Goal: Task Accomplishment & Management: Complete application form

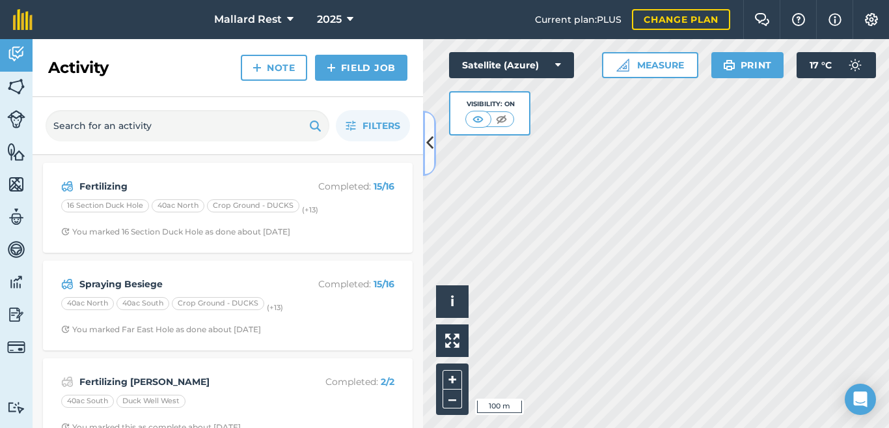
click at [430, 136] on icon at bounding box center [429, 142] width 7 height 23
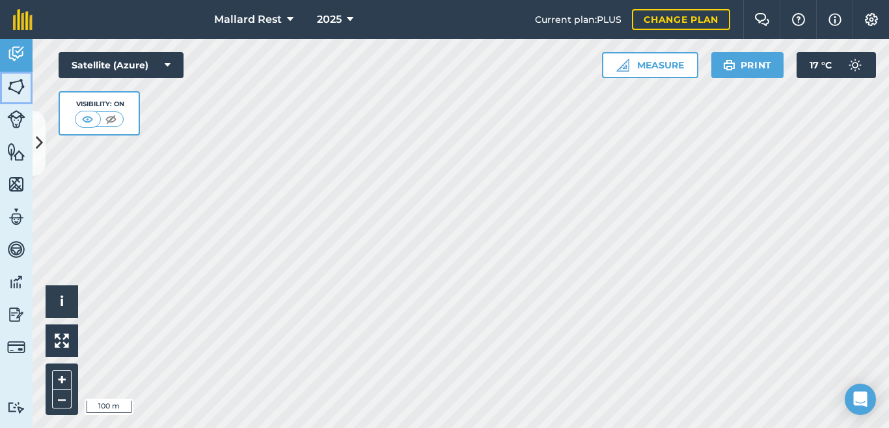
click at [15, 87] on img at bounding box center [16, 87] width 18 height 20
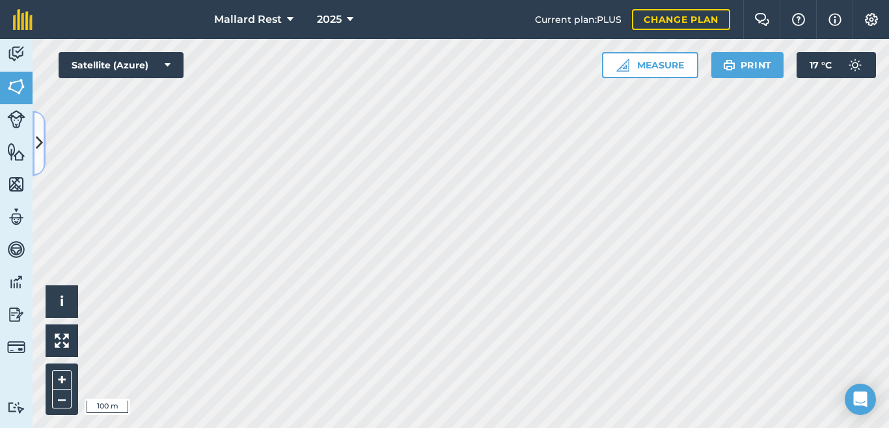
click at [35, 126] on button at bounding box center [39, 143] width 13 height 65
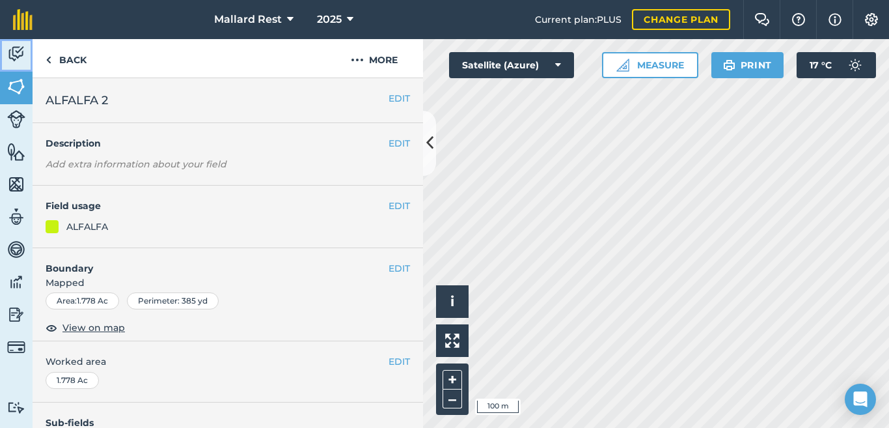
click at [12, 51] on img at bounding box center [16, 54] width 18 height 20
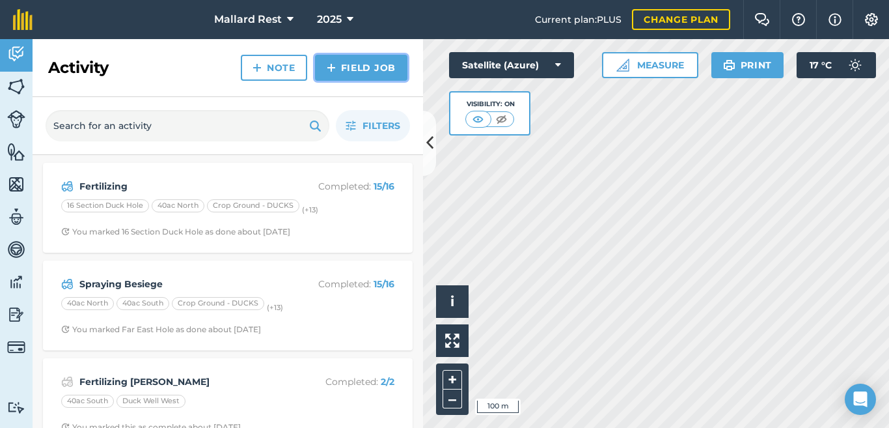
click at [359, 68] on link "Field Job" at bounding box center [361, 68] width 92 height 26
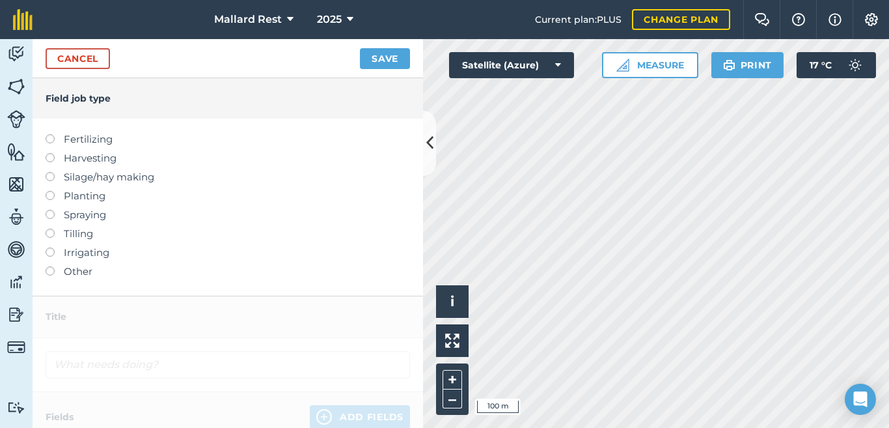
click at [51, 191] on label at bounding box center [55, 191] width 18 height 0
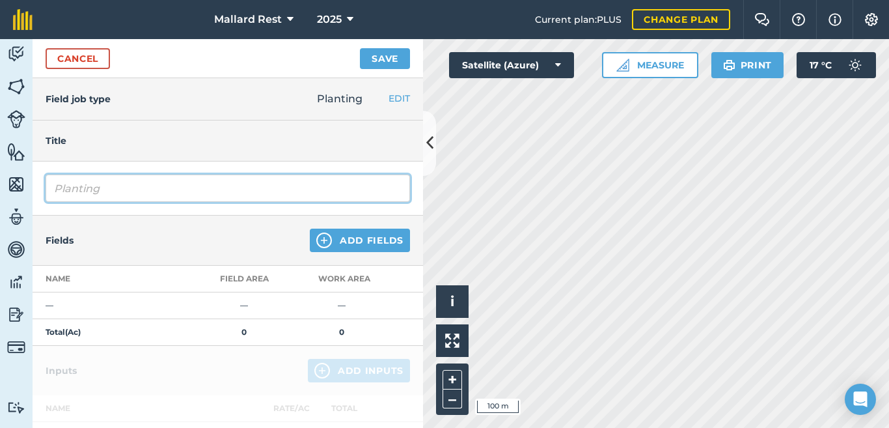
click at [106, 185] on input "Planting" at bounding box center [228, 187] width 365 height 27
type input "Planting No-Till"
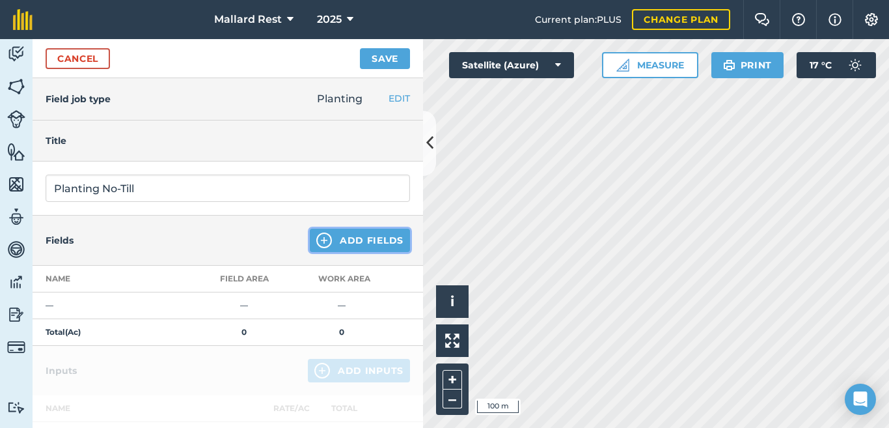
click at [333, 228] on button "Add Fields" at bounding box center [360, 239] width 100 height 23
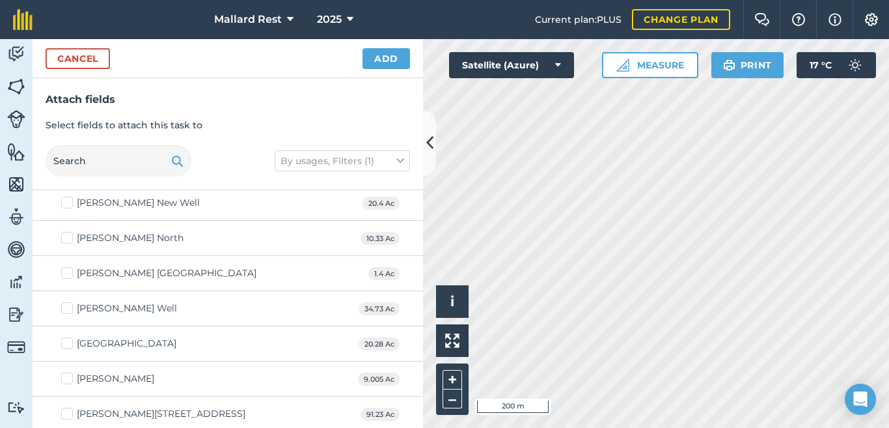
scroll to position [1476, 0]
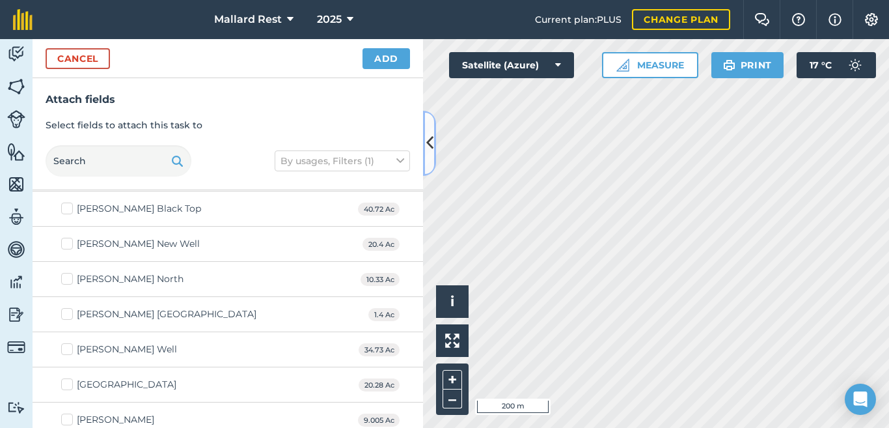
click at [434, 130] on button at bounding box center [429, 143] width 13 height 65
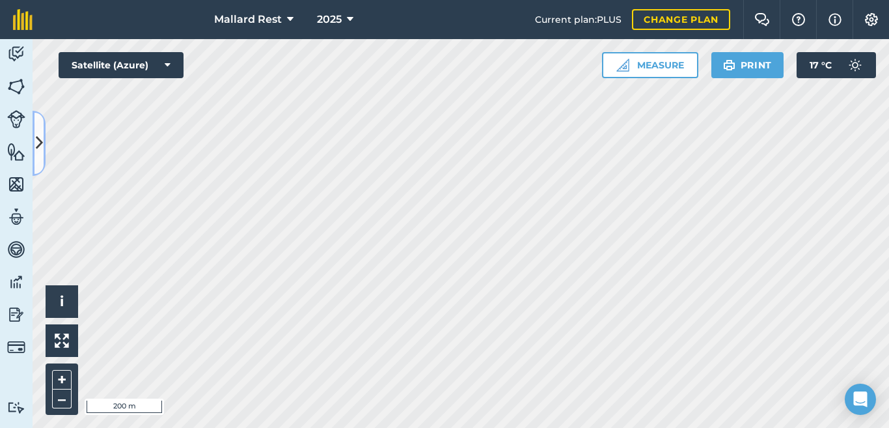
click at [38, 122] on button at bounding box center [39, 143] width 13 height 65
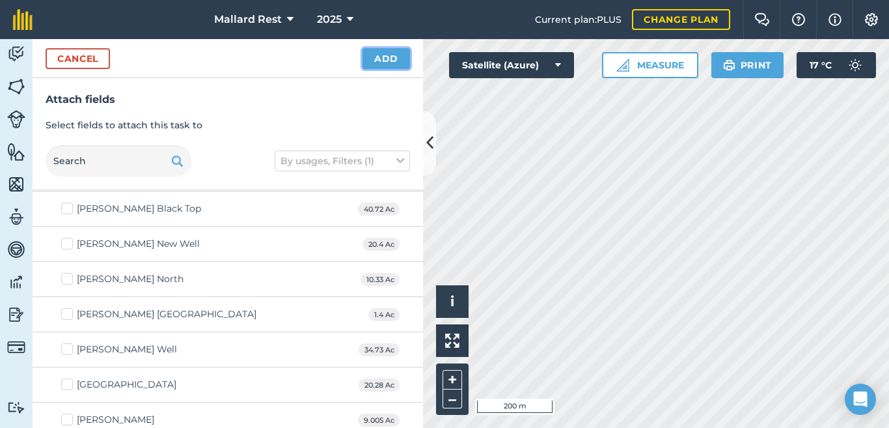
click at [376, 57] on button "Add" at bounding box center [387, 58] width 48 height 21
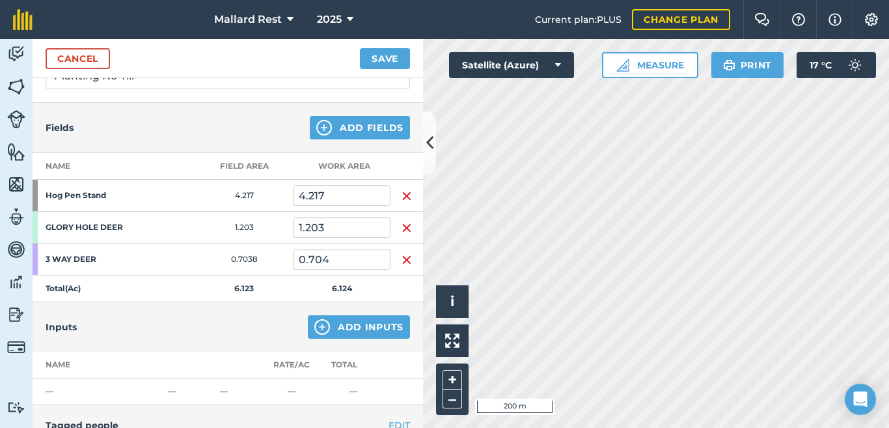
scroll to position [109, 0]
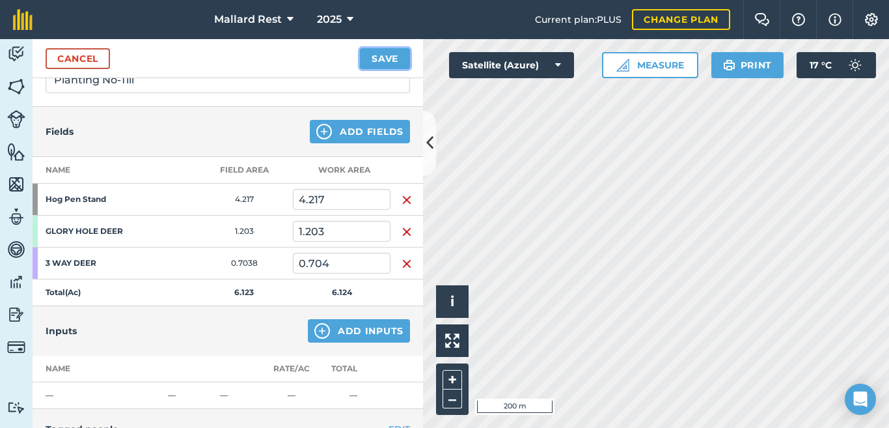
click at [380, 61] on button "Save" at bounding box center [385, 58] width 50 height 21
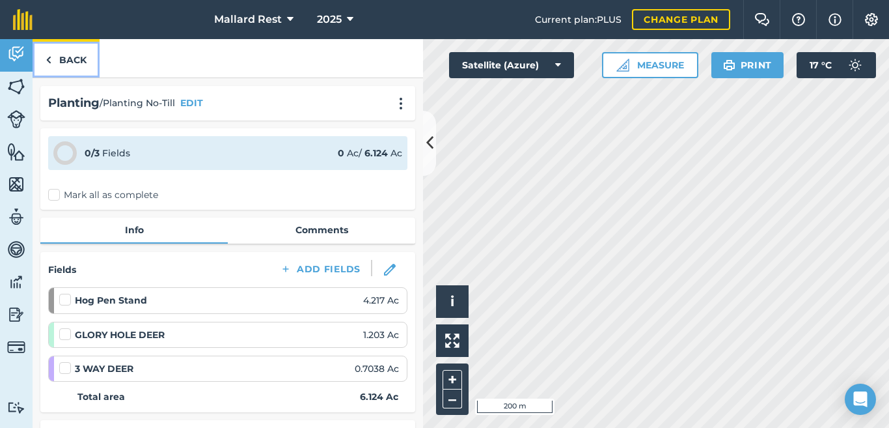
click at [61, 49] on link "Back" at bounding box center [66, 58] width 67 height 38
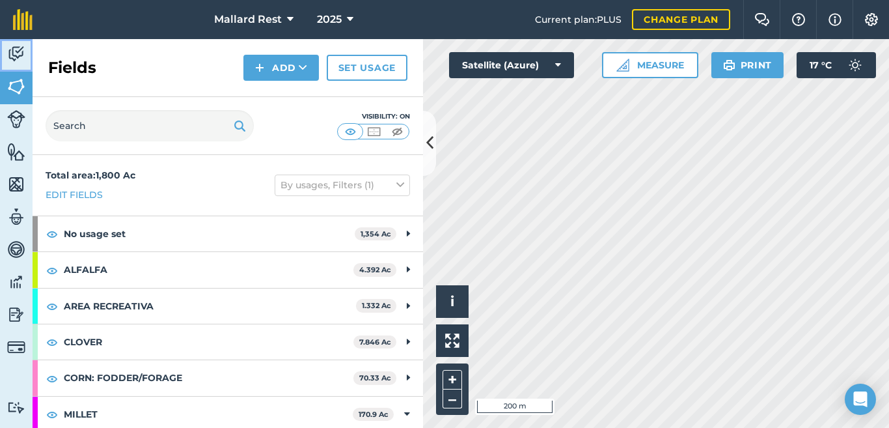
click at [4, 56] on link "Activity" at bounding box center [16, 55] width 33 height 33
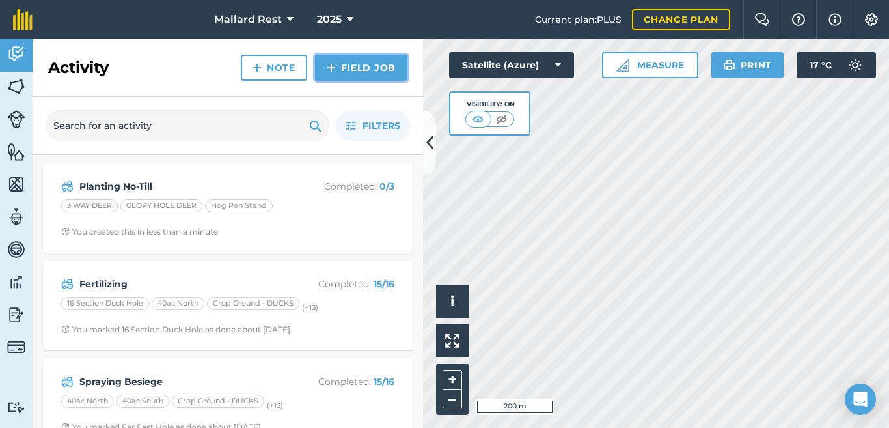
click at [394, 68] on link "Field Job" at bounding box center [361, 68] width 92 height 26
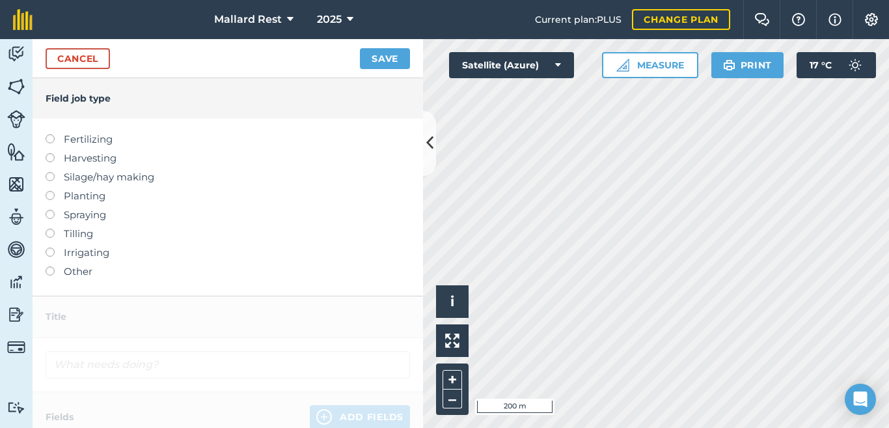
click at [51, 228] on label at bounding box center [55, 228] width 18 height 0
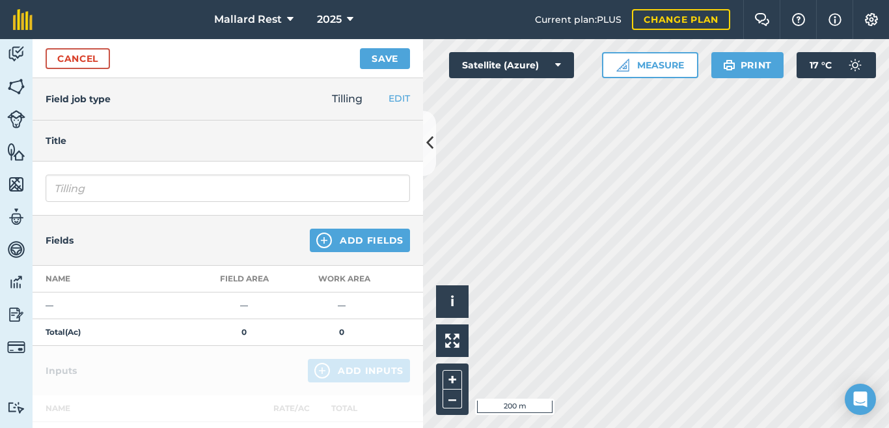
click at [165, 207] on div "Tilling" at bounding box center [228, 188] width 391 height 54
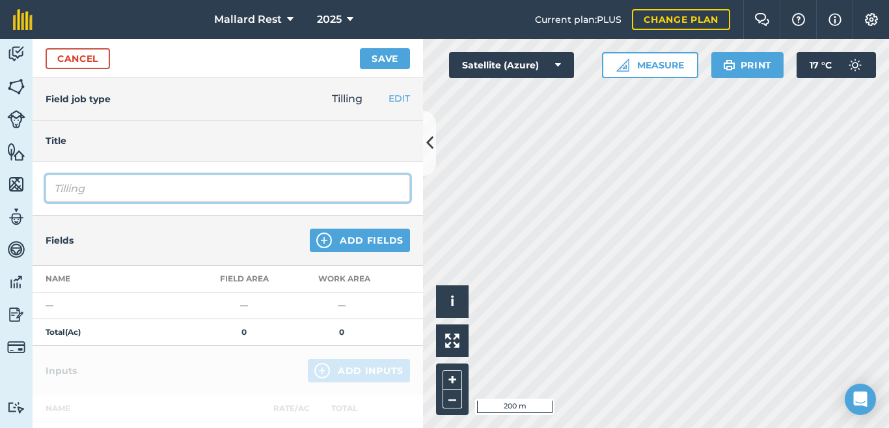
click at [172, 193] on input "Tilling" at bounding box center [228, 187] width 365 height 27
type input "T"
type input "Sub Soil"
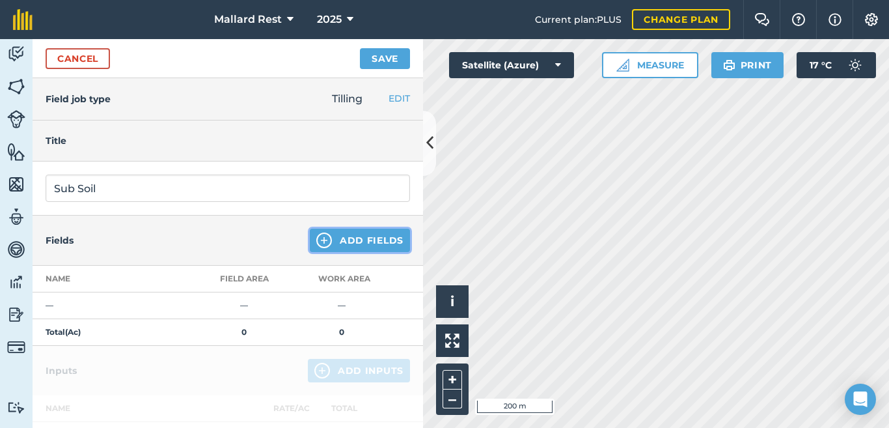
click at [326, 244] on button "Add Fields" at bounding box center [360, 239] width 100 height 23
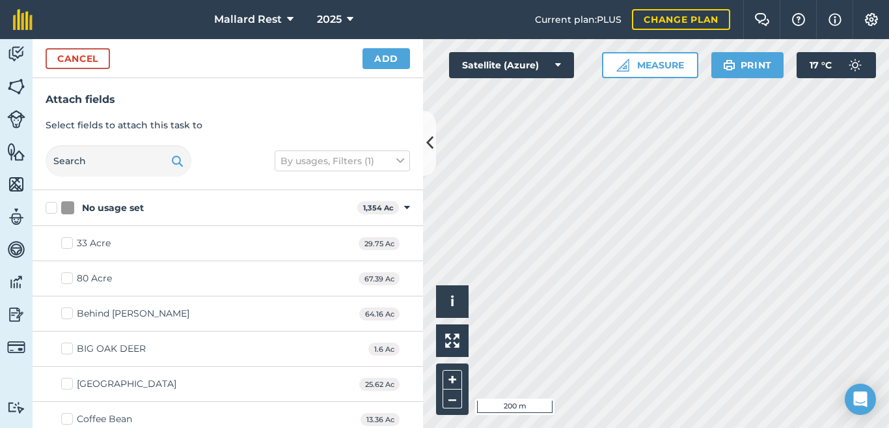
checkbox input "true"
click at [427, 148] on icon at bounding box center [429, 142] width 7 height 23
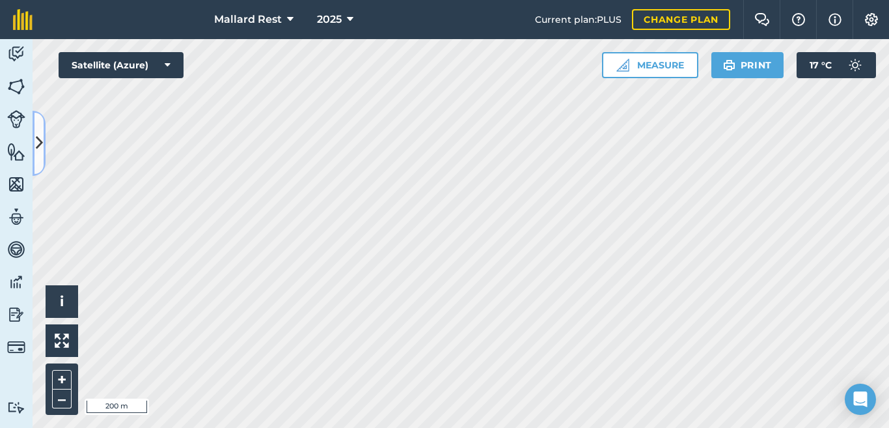
click at [34, 144] on button at bounding box center [39, 143] width 13 height 65
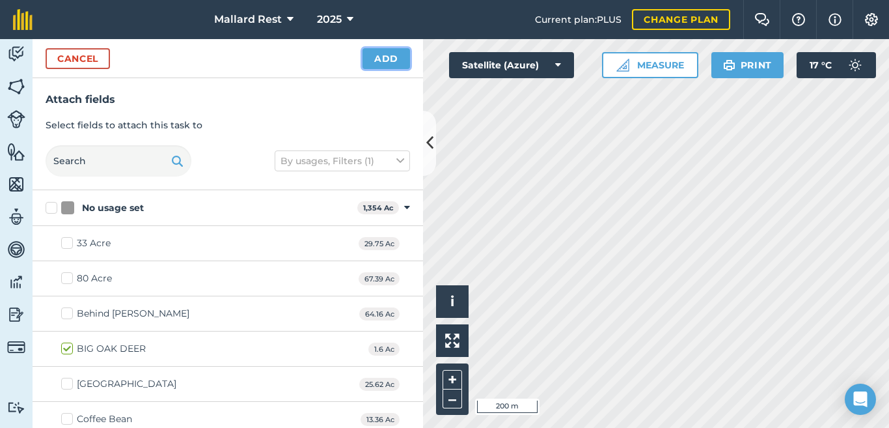
click at [390, 61] on button "Add" at bounding box center [387, 58] width 48 height 21
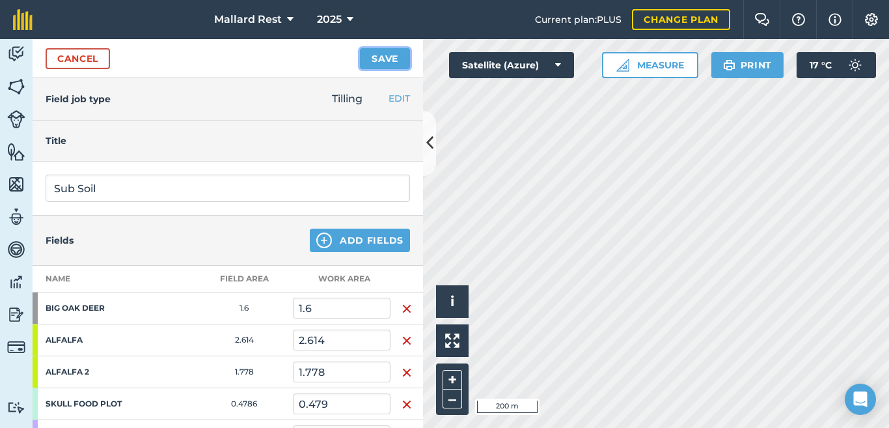
click at [389, 64] on button "Save" at bounding box center [385, 58] width 50 height 21
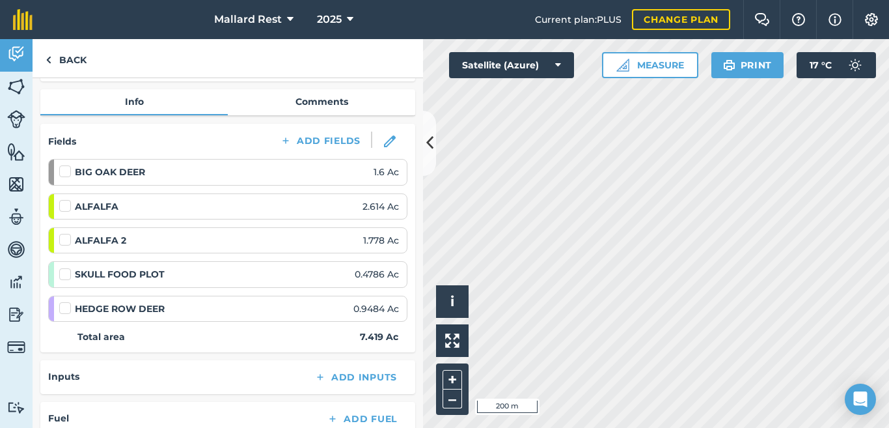
scroll to position [130, 0]
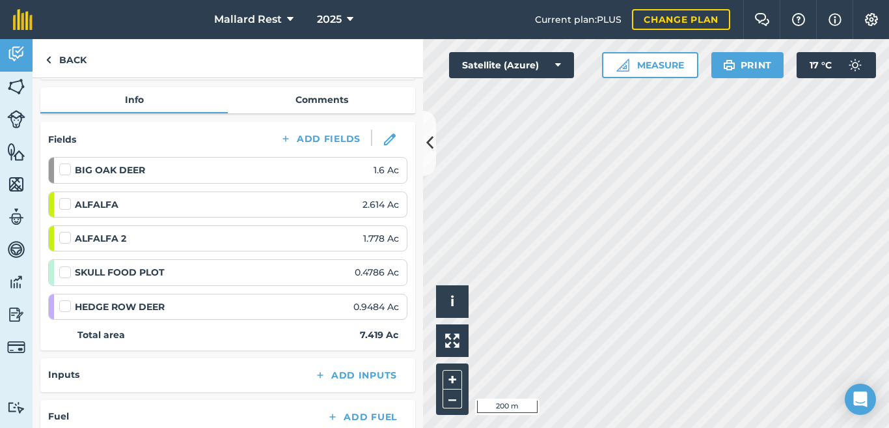
click at [68, 163] on label at bounding box center [67, 163] width 16 height 0
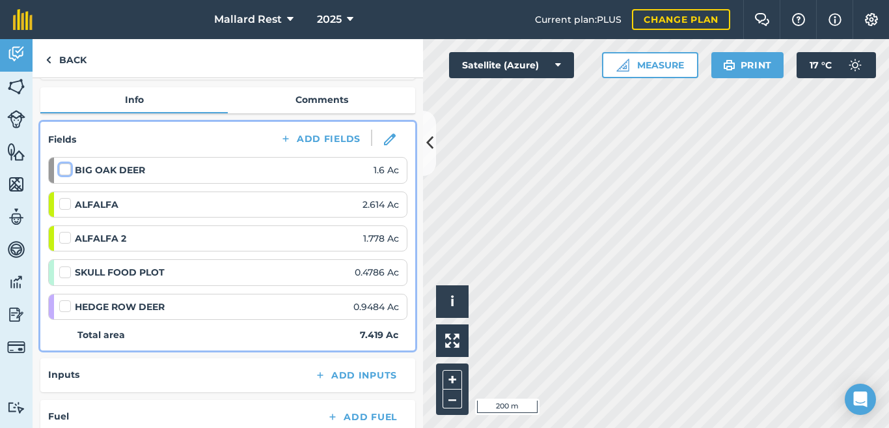
click at [68, 171] on input "checkbox" at bounding box center [63, 167] width 8 height 8
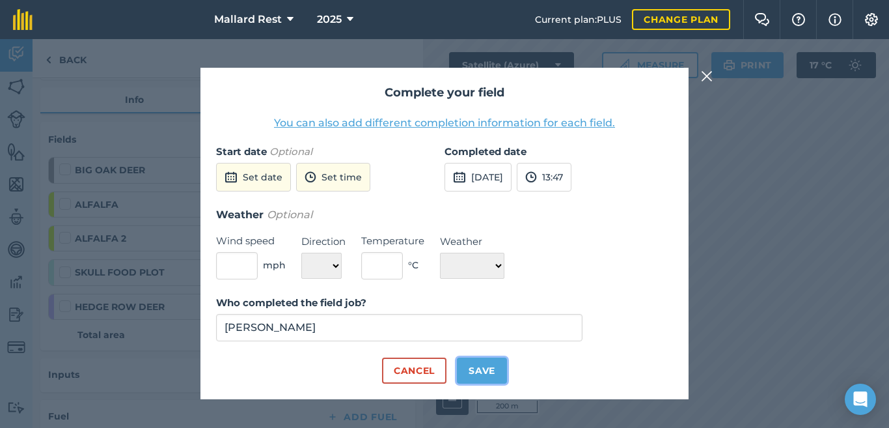
click at [478, 371] on button "Save" at bounding box center [482, 370] width 50 height 26
checkbox input "true"
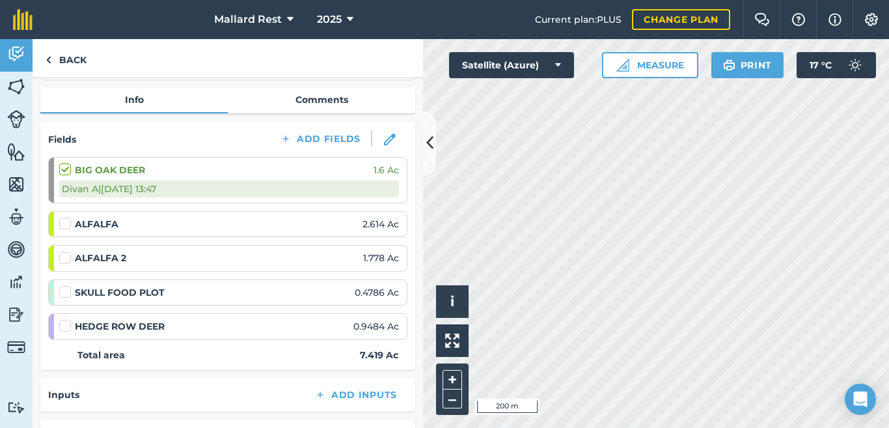
click at [64, 217] on label at bounding box center [67, 217] width 16 height 0
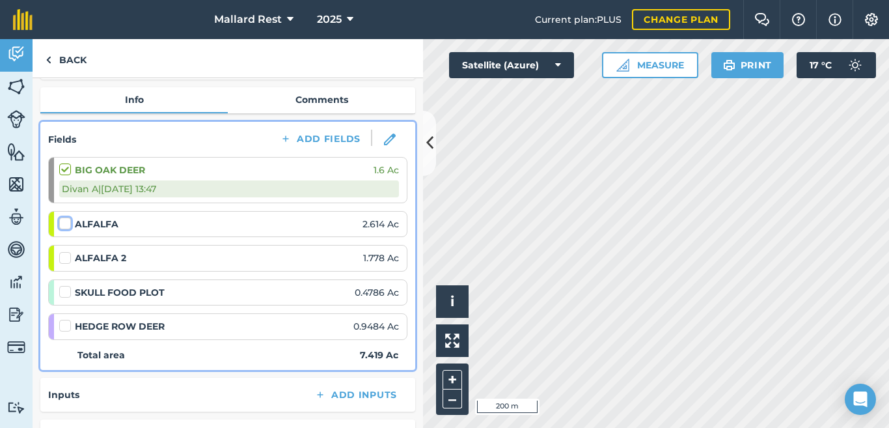
click at [64, 225] on input "checkbox" at bounding box center [63, 221] width 8 height 8
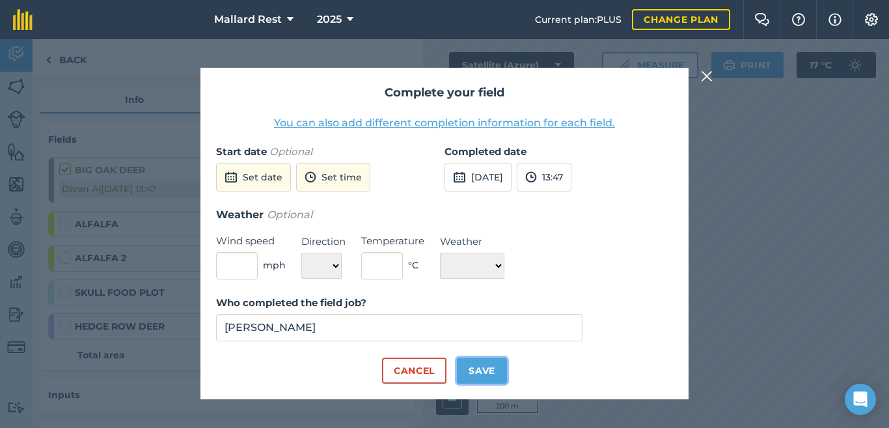
click at [478, 366] on button "Save" at bounding box center [482, 370] width 50 height 26
checkbox input "true"
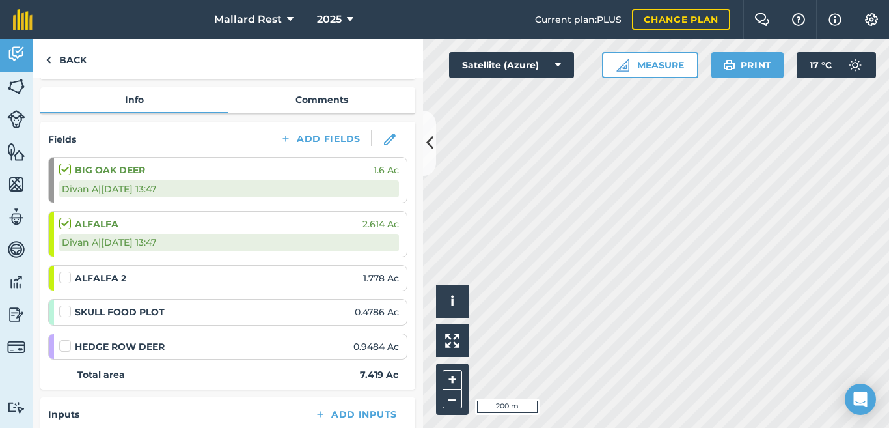
click at [62, 271] on label at bounding box center [67, 271] width 16 height 0
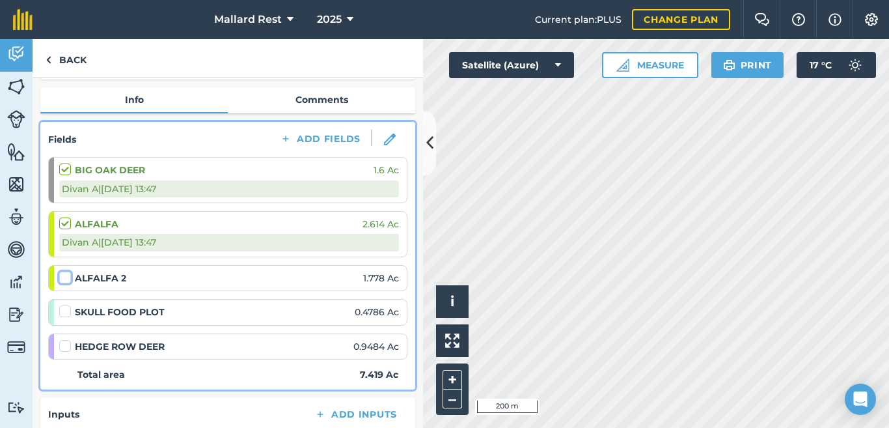
click at [62, 278] on input "checkbox" at bounding box center [63, 275] width 8 height 8
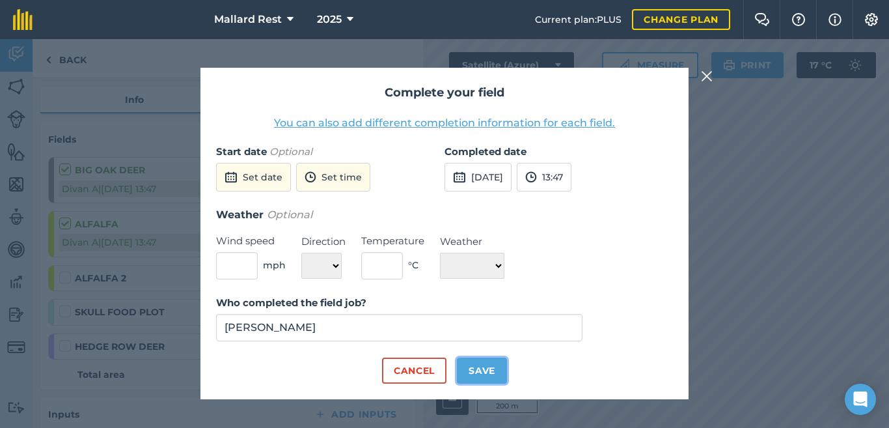
click at [488, 365] on button "Save" at bounding box center [482, 370] width 50 height 26
checkbox input "true"
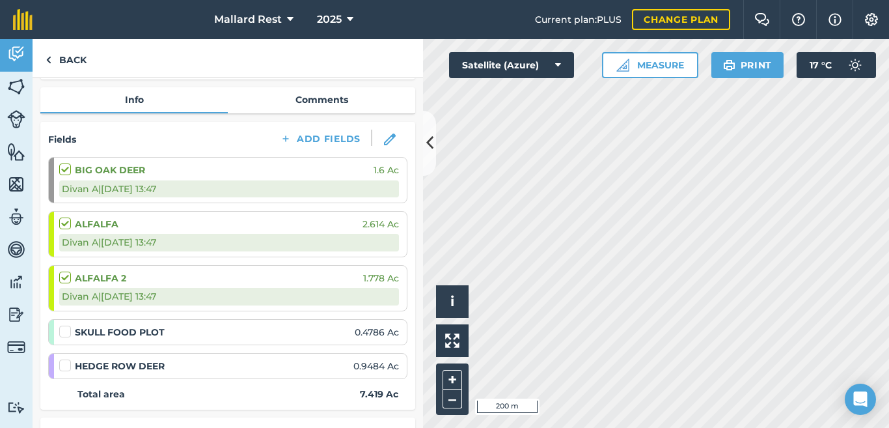
click at [64, 359] on label at bounding box center [67, 359] width 16 height 0
click at [64, 367] on input "checkbox" at bounding box center [63, 363] width 8 height 8
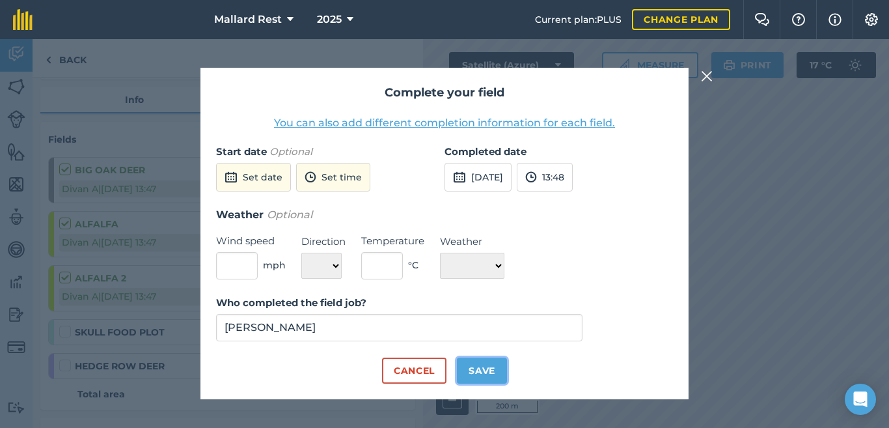
click at [484, 374] on button "Save" at bounding box center [482, 370] width 50 height 26
checkbox input "true"
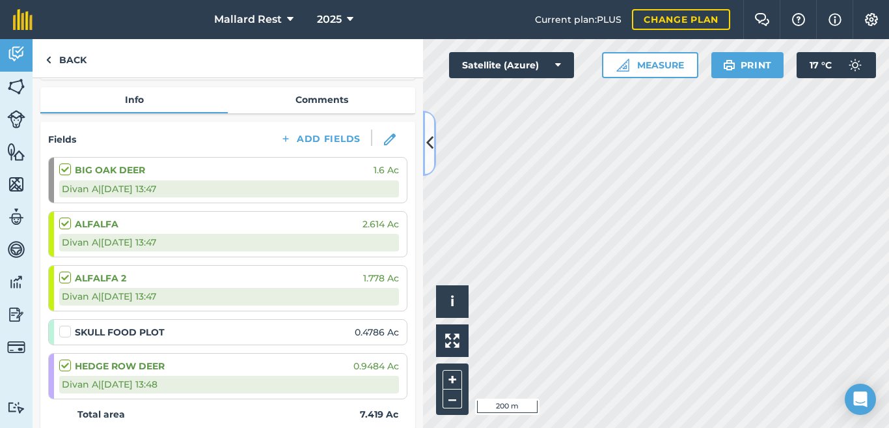
click at [430, 129] on button at bounding box center [429, 143] width 13 height 65
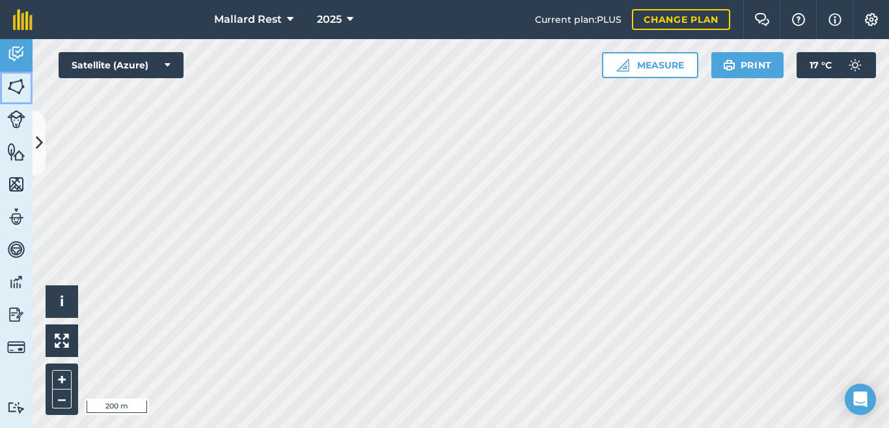
click at [20, 90] on img at bounding box center [16, 87] width 18 height 20
